Goal: Transaction & Acquisition: Purchase product/service

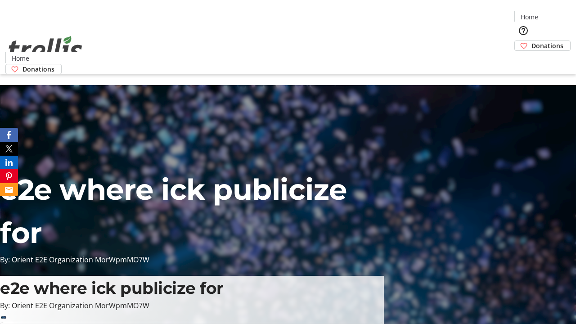
click at [531, 41] on span "Donations" at bounding box center [547, 45] width 32 height 9
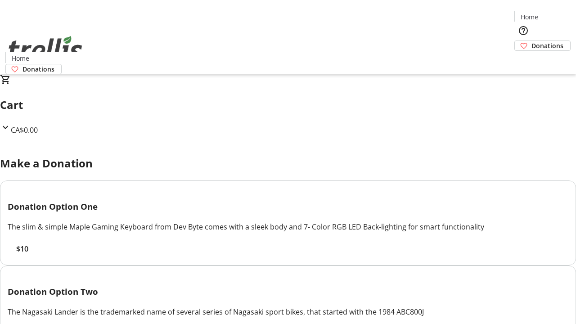
select select "CA"
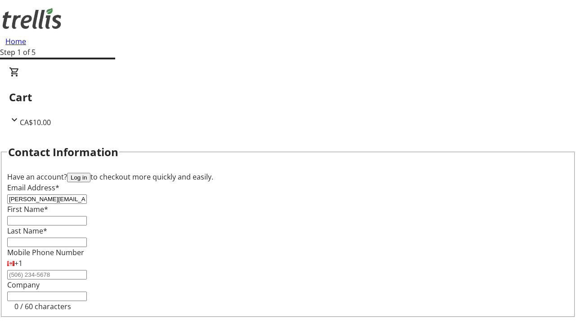
type input "[PERSON_NAME][EMAIL_ADDRESS][PERSON_NAME][DOMAIN_NAME]"
type input "[PERSON_NAME]"
type input "[STREET_ADDRESS][PERSON_NAME]"
type input "Kelowna"
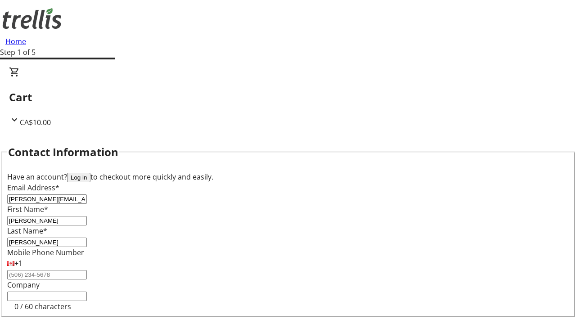
select select "BC"
type input "Kelowna"
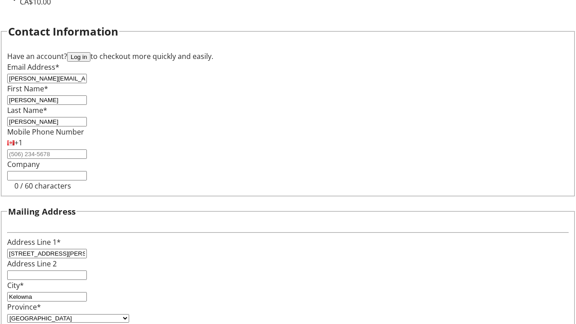
type input "V1Y 0C2"
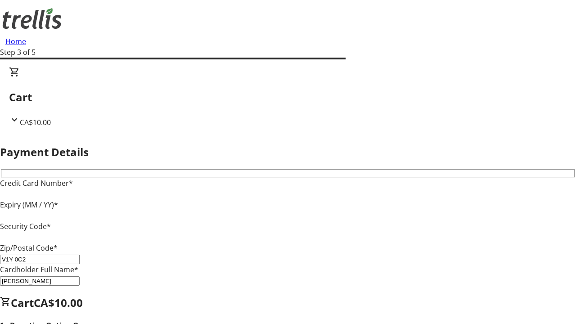
type input "V1Y 0C2"
